Goal: Navigation & Orientation: Find specific page/section

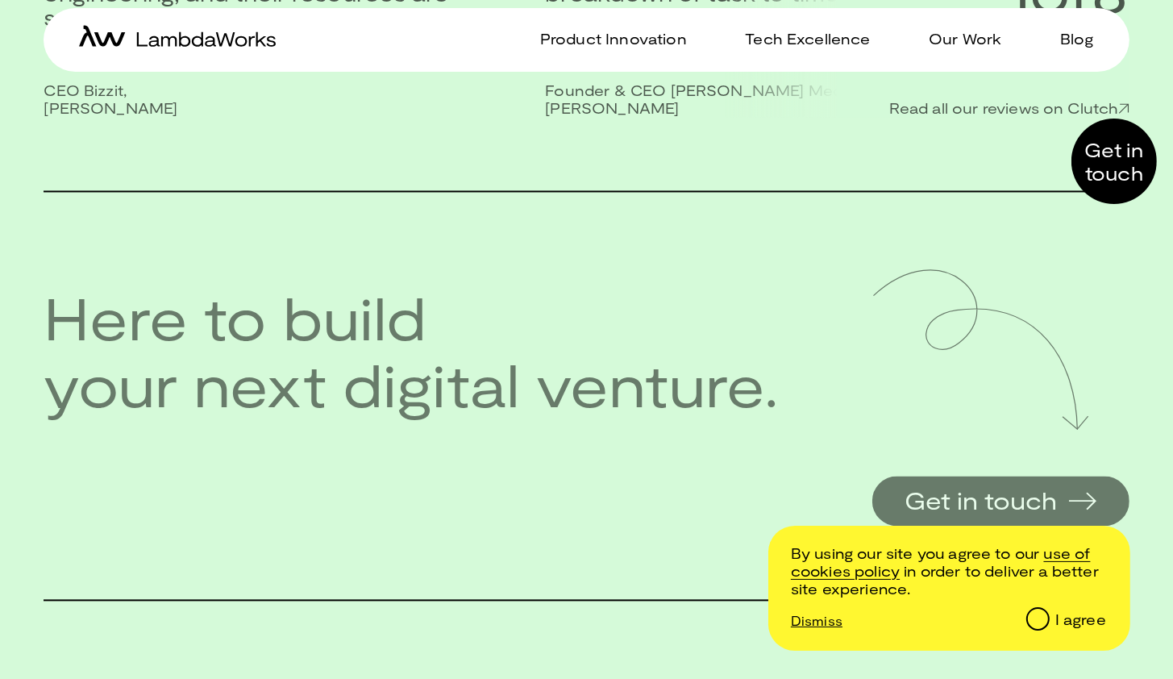
scroll to position [3470, 0]
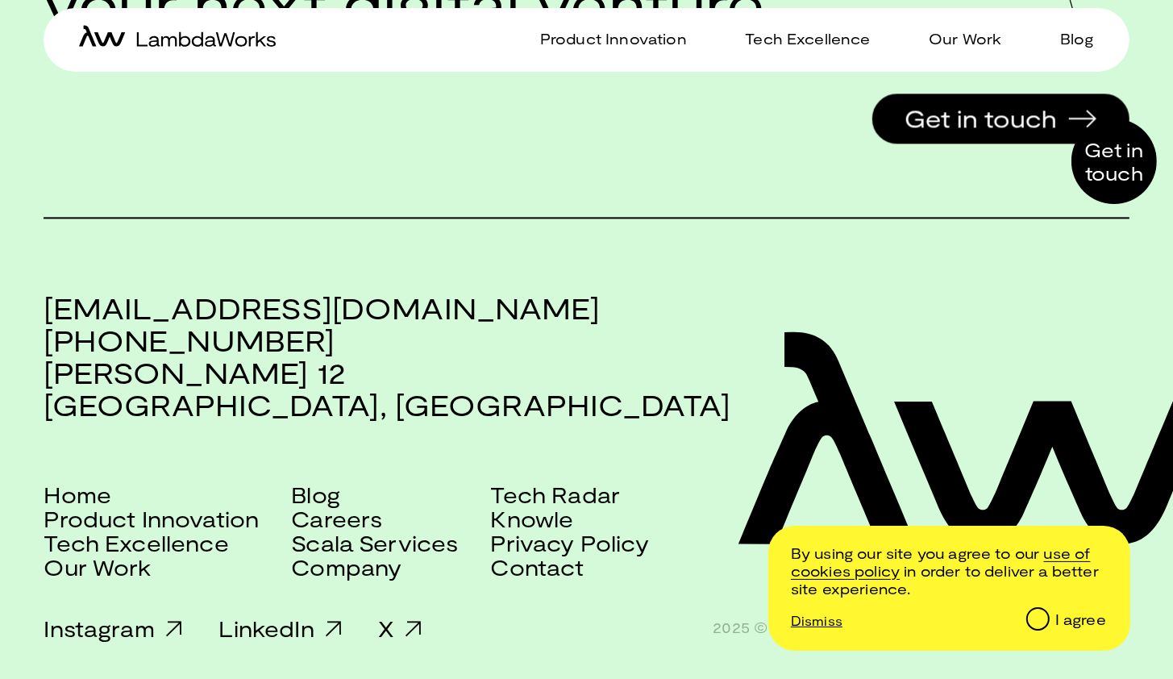
click at [1085, 618] on div "I agree" at bounding box center [1080, 620] width 51 height 18
click at [1047, 618] on input "I agree" at bounding box center [1037, 618] width 20 height 20
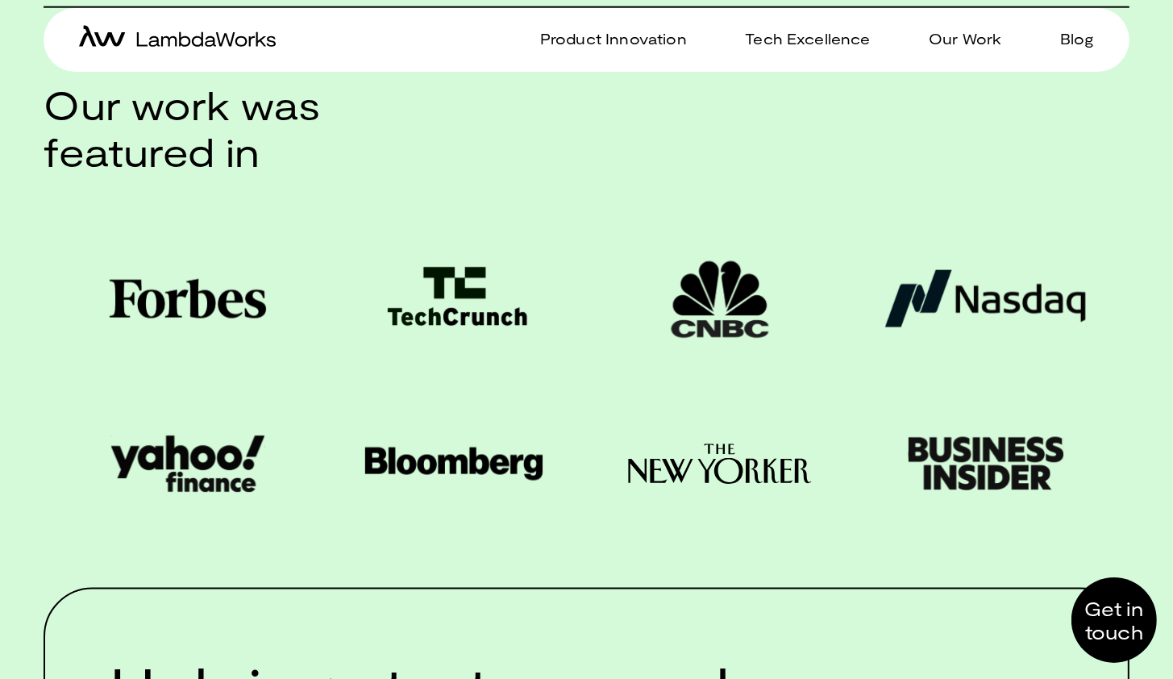
scroll to position [0, 0]
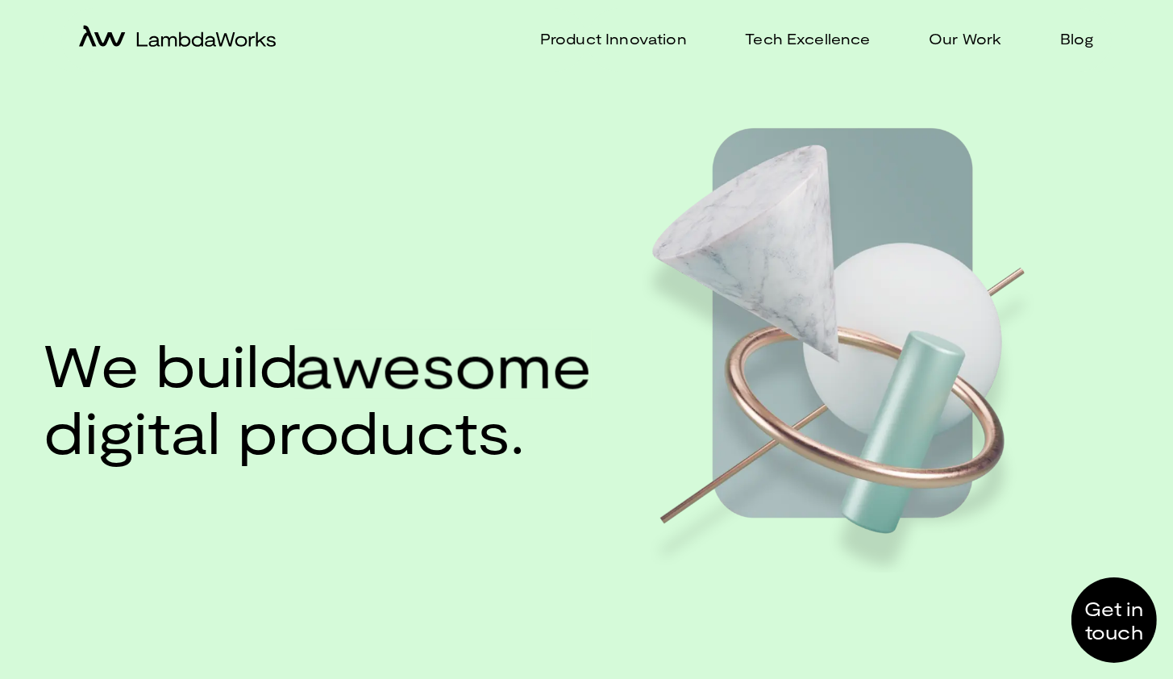
click at [765, 303] on img at bounding box center [847, 338] width 415 height 467
click at [818, 32] on p "Tech Excellence" at bounding box center [807, 38] width 125 height 23
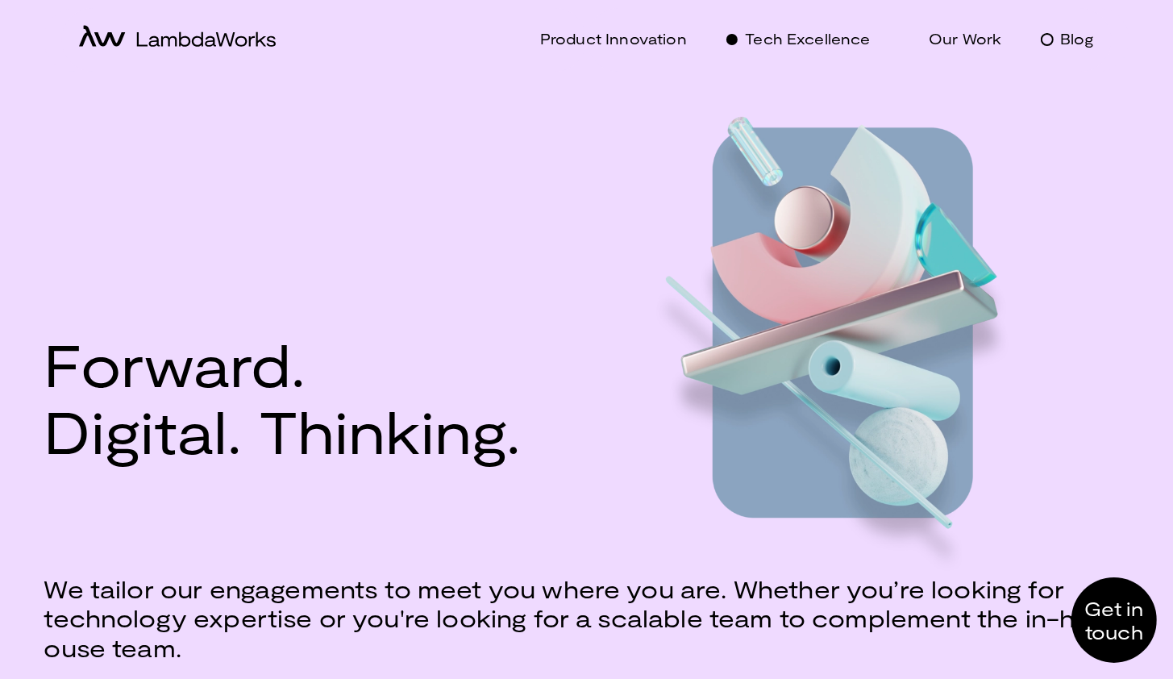
click at [1082, 45] on p "Blog" at bounding box center [1077, 38] width 34 height 23
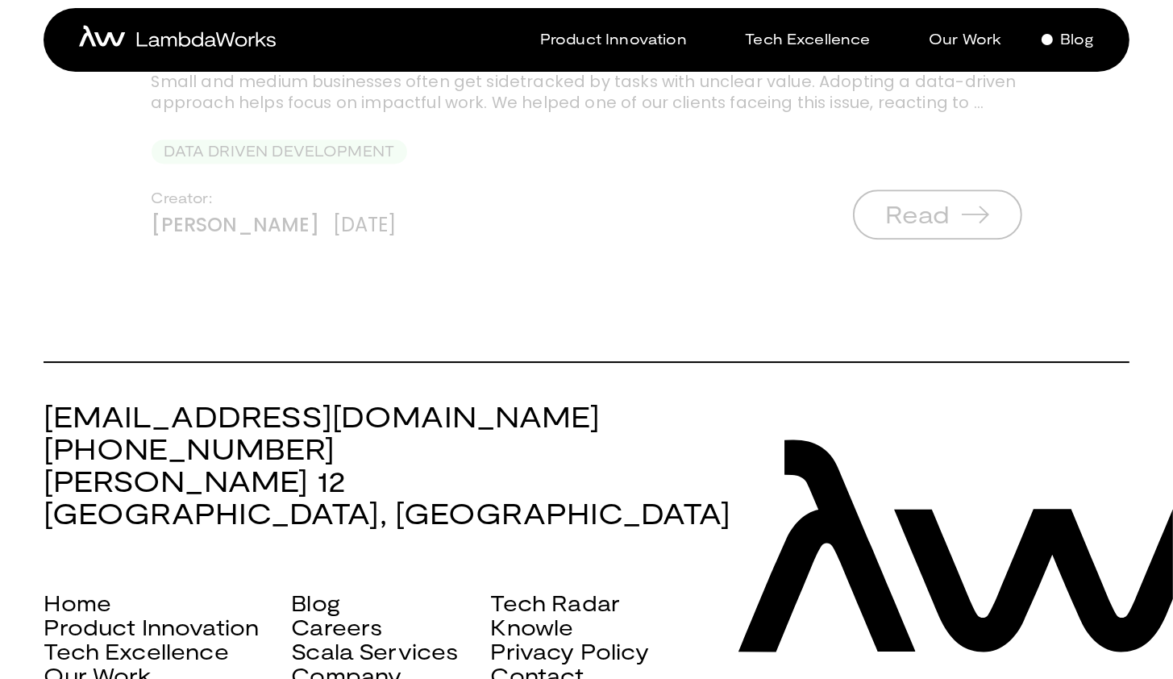
scroll to position [4935, 0]
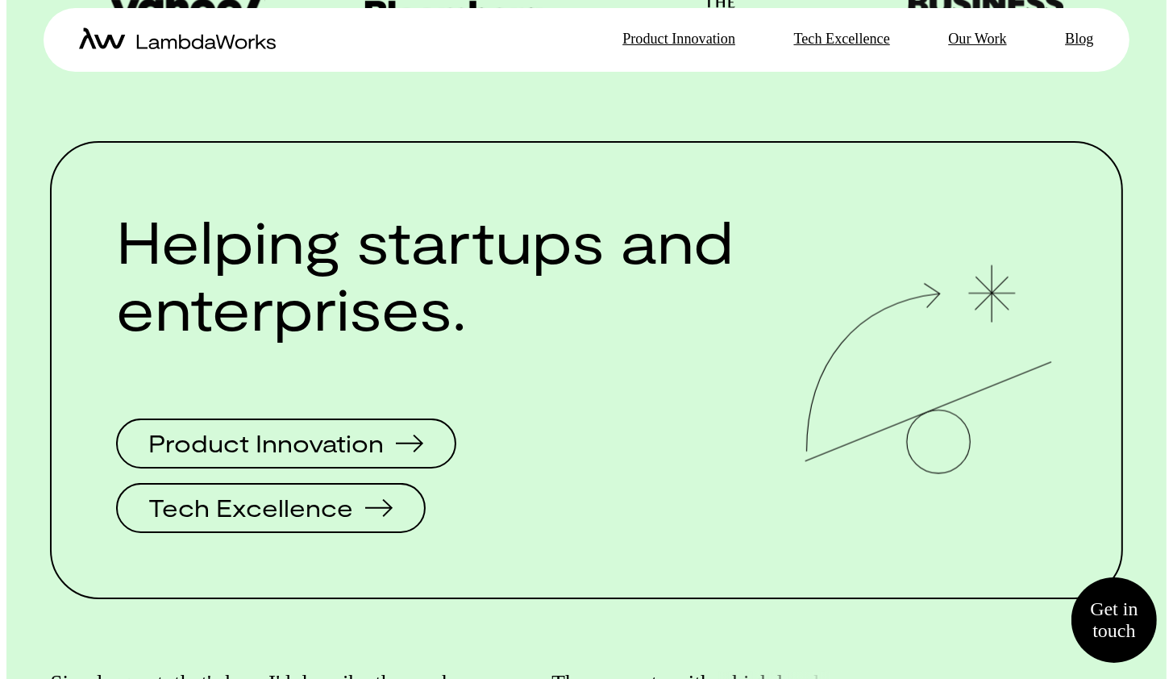
scroll to position [2360, 0]
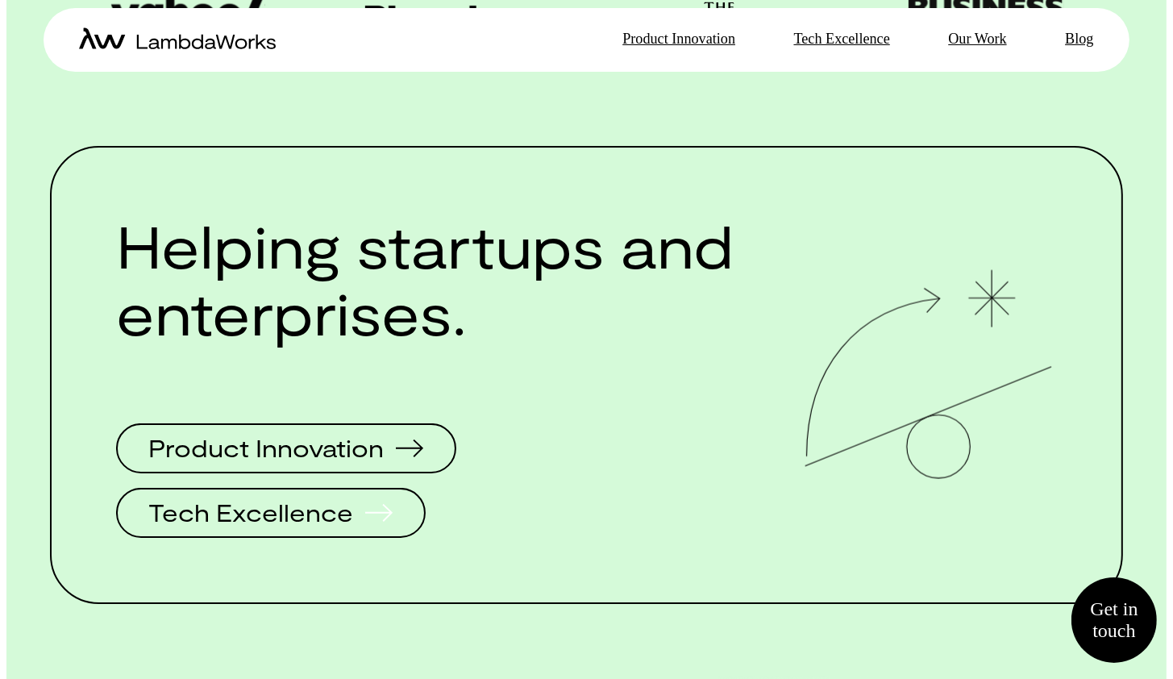
click at [240, 528] on span "Tech Excellence" at bounding box center [271, 512] width 297 height 45
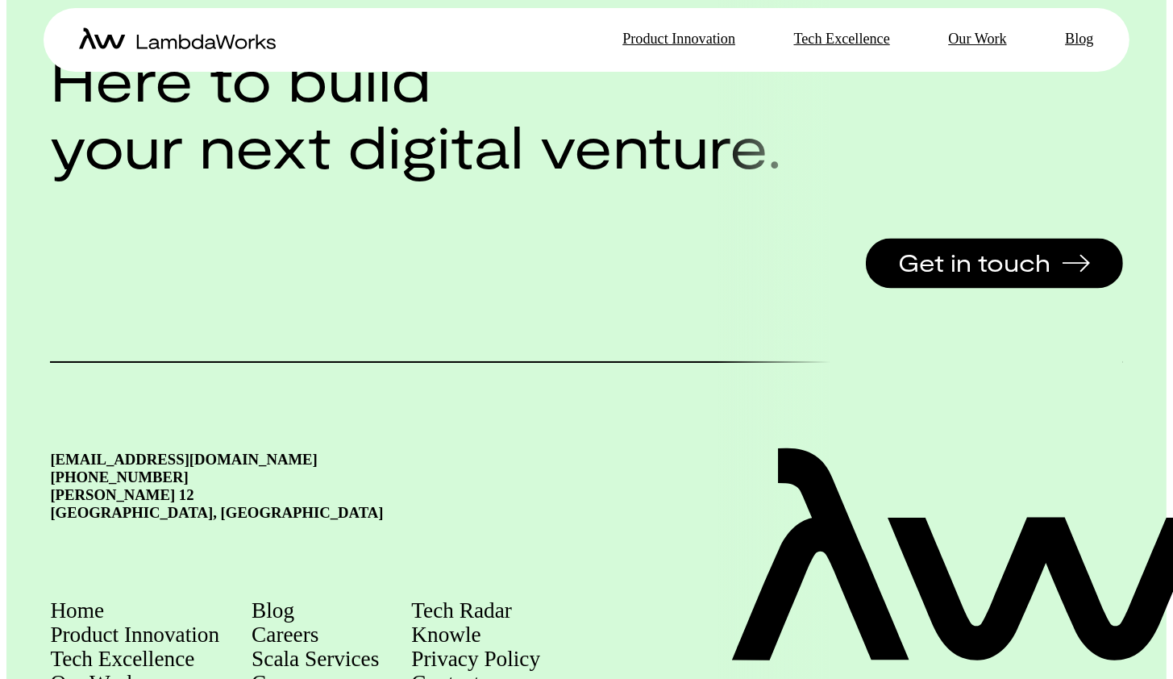
scroll to position [3173, 0]
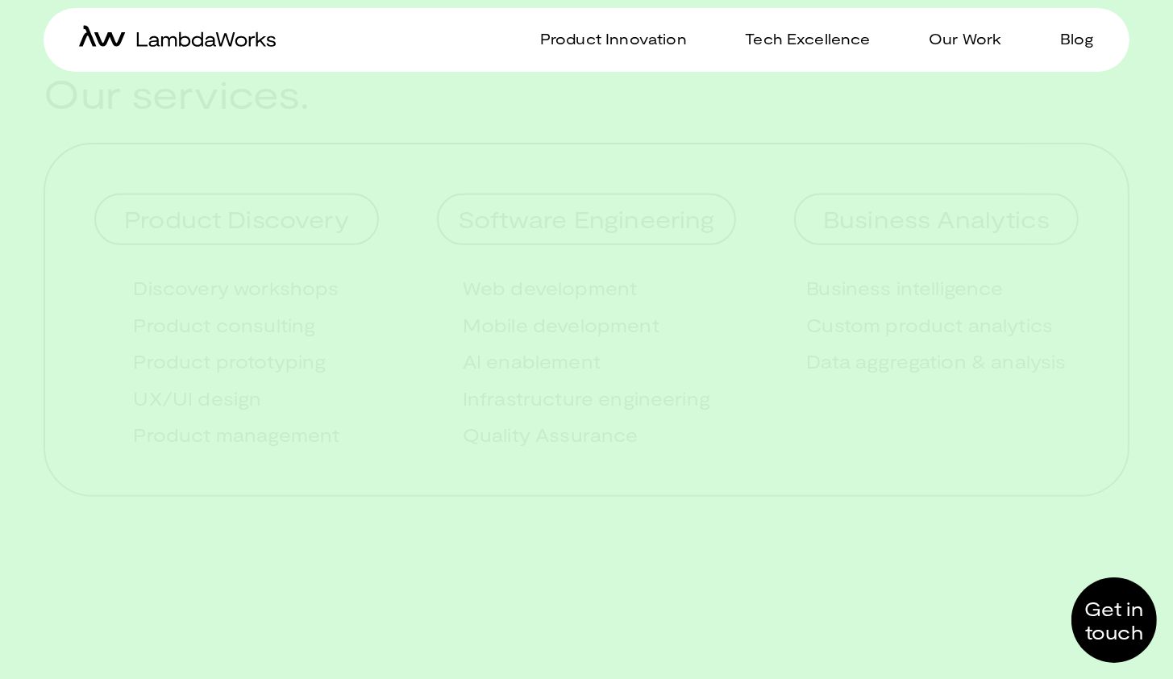
scroll to position [3470, 0]
